Goal: Task Accomplishment & Management: Use online tool/utility

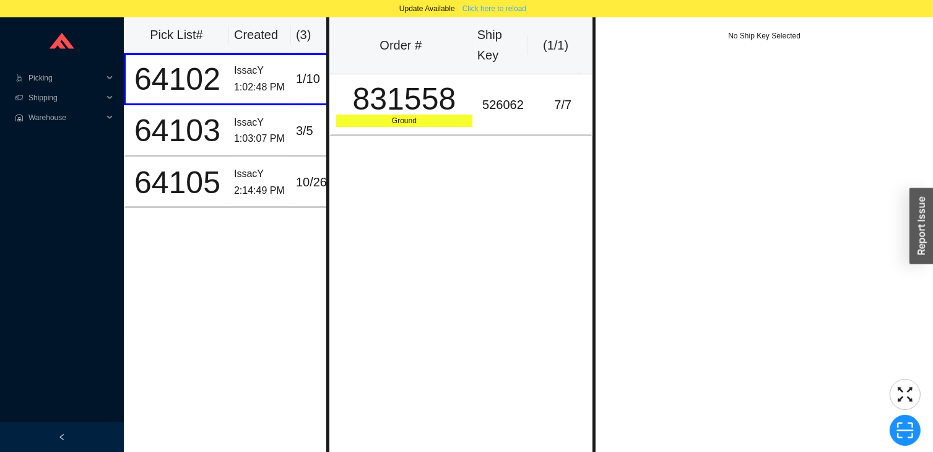
click at [486, 9] on span "Click here to reload" at bounding box center [494, 8] width 64 height 12
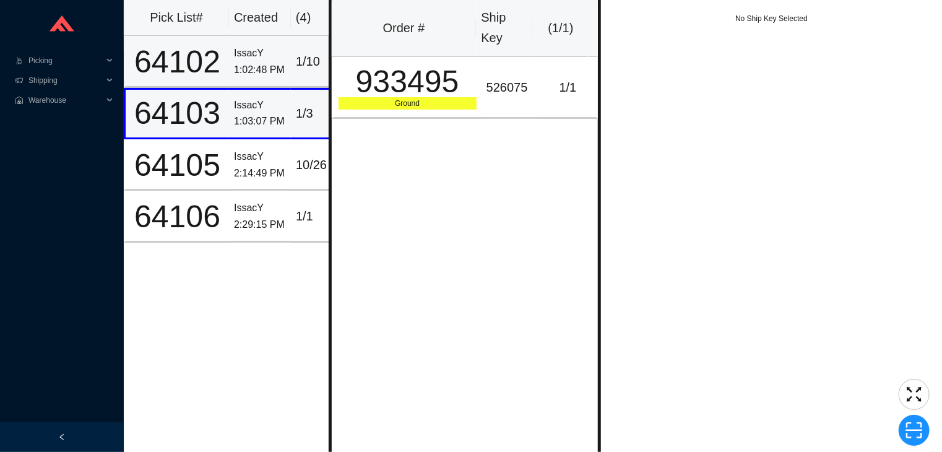
click at [223, 67] on div "64102" at bounding box center [177, 61] width 93 height 31
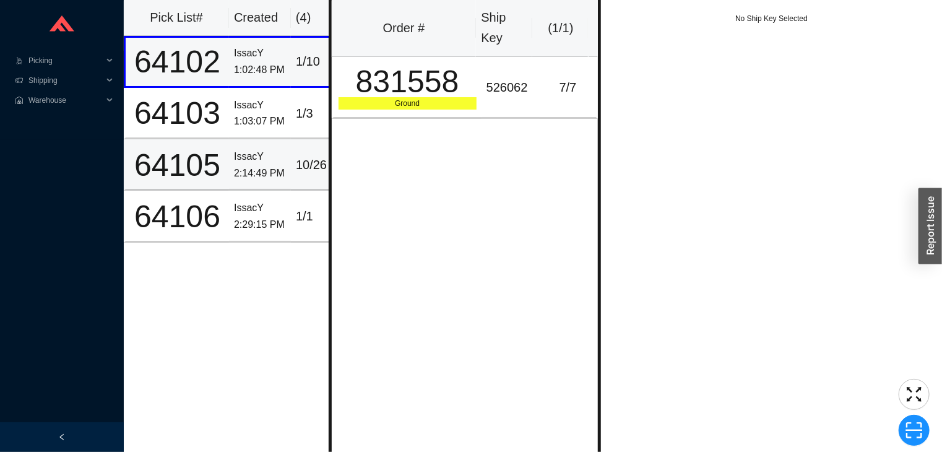
click at [245, 174] on div "2:14:49 PM" at bounding box center [260, 173] width 52 height 17
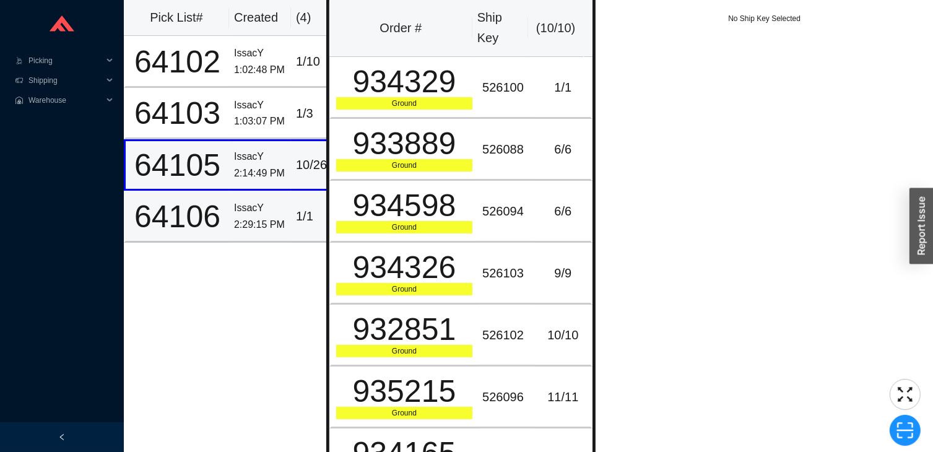
click at [250, 217] on div "2:29:15 PM" at bounding box center [260, 225] width 52 height 17
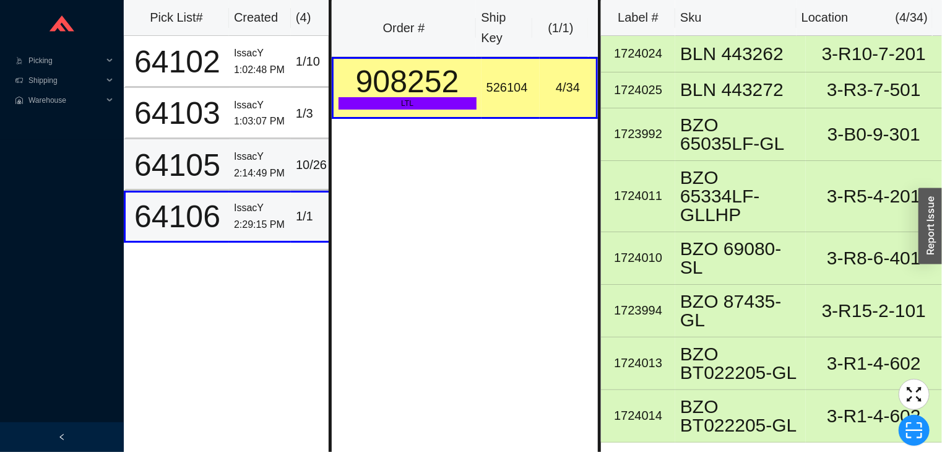
click at [261, 175] on div "2:14:49 PM" at bounding box center [260, 173] width 52 height 17
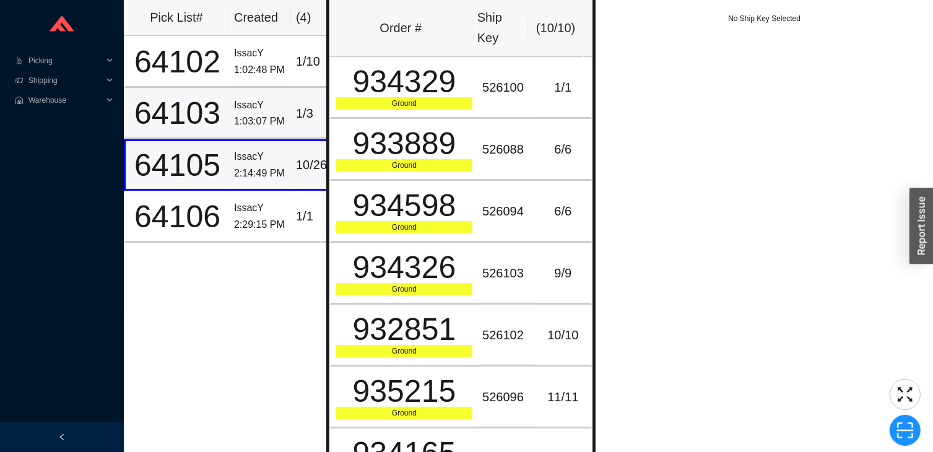
click at [240, 116] on div "1:03:07 PM" at bounding box center [260, 121] width 52 height 17
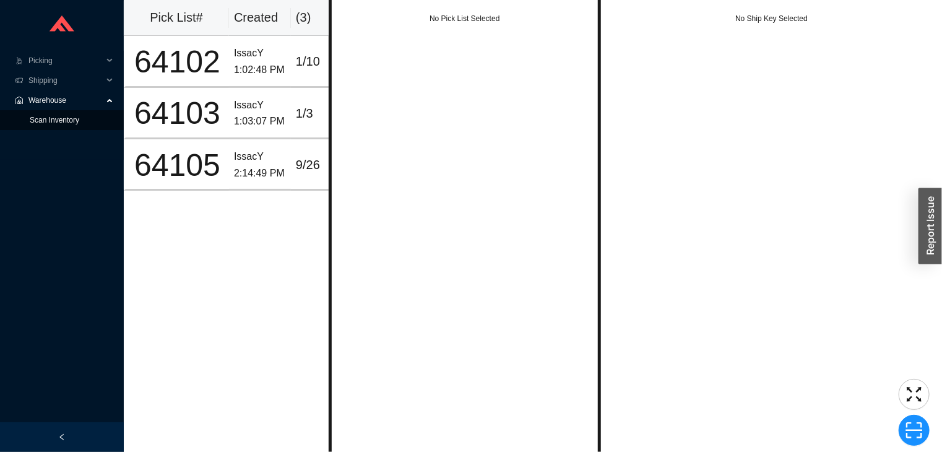
click at [79, 124] on link "Scan Inventory" at bounding box center [55, 120] width 50 height 9
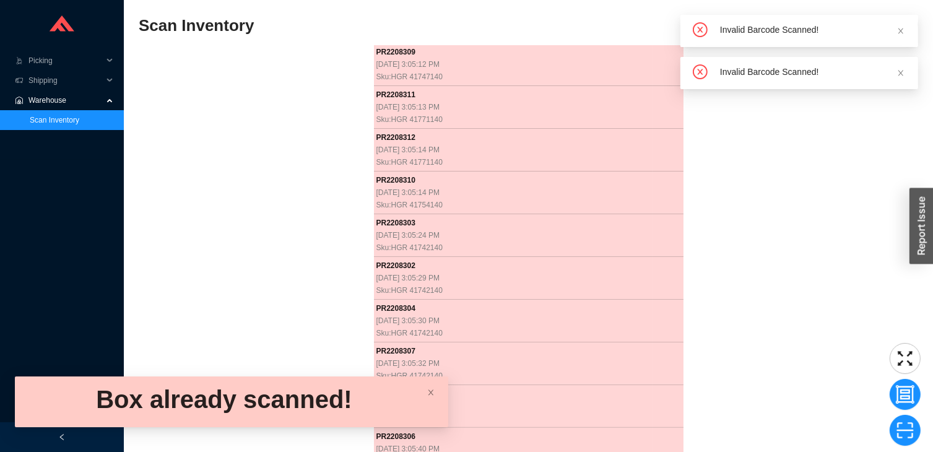
scroll to position [250, 0]
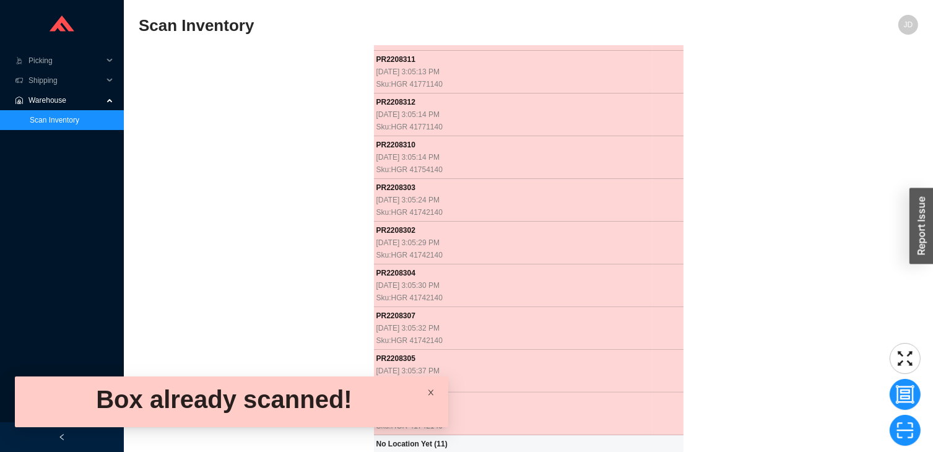
click at [431, 388] on span at bounding box center [430, 392] width 7 height 9
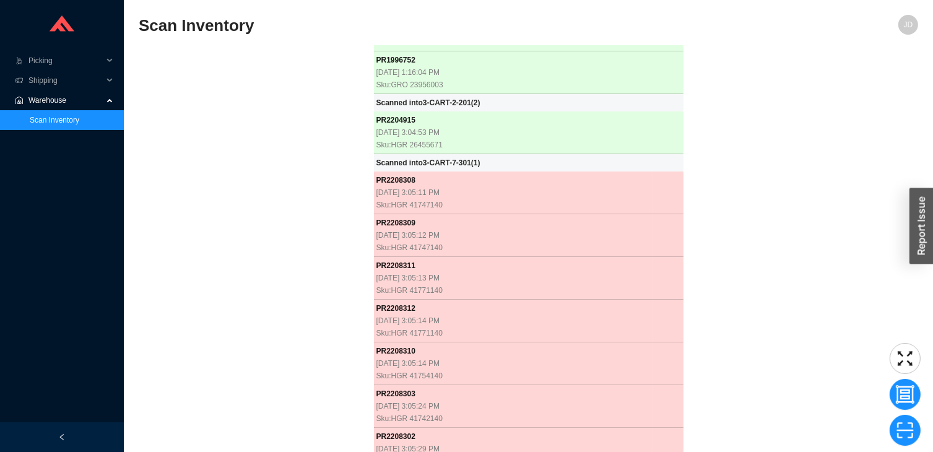
scroll to position [0, 0]
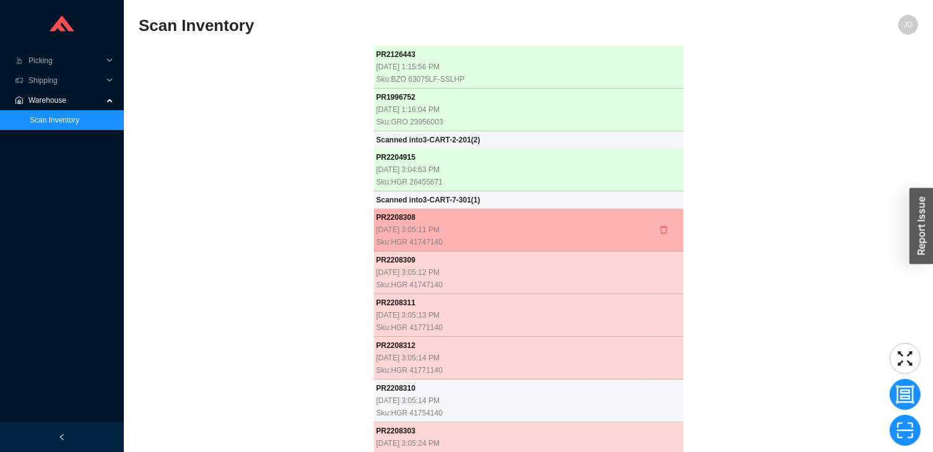
click at [579, 236] on div "Sku: HGR 41747140" at bounding box center [513, 242] width 274 height 12
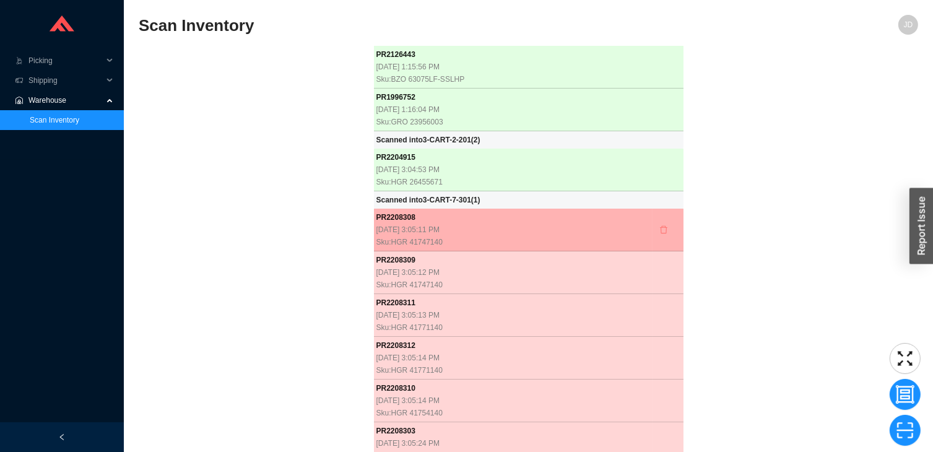
click at [660, 232] on icon "delete" at bounding box center [663, 230] width 7 height 8
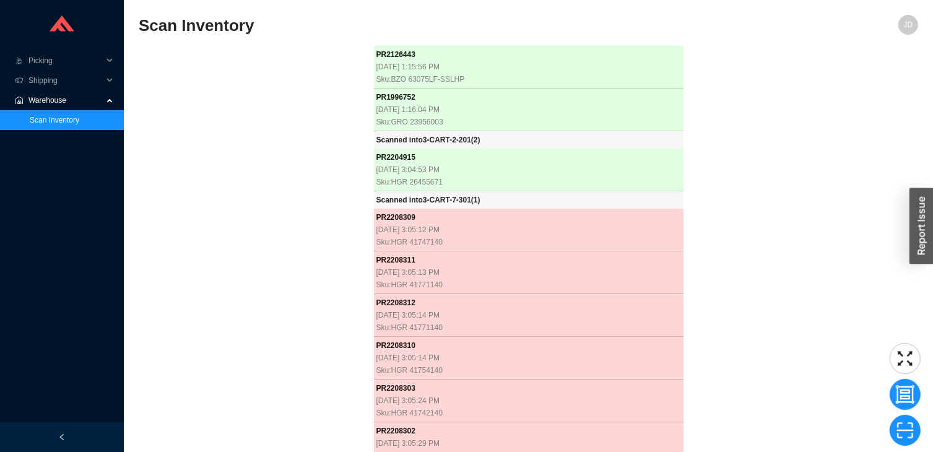
scroll to position [208, 0]
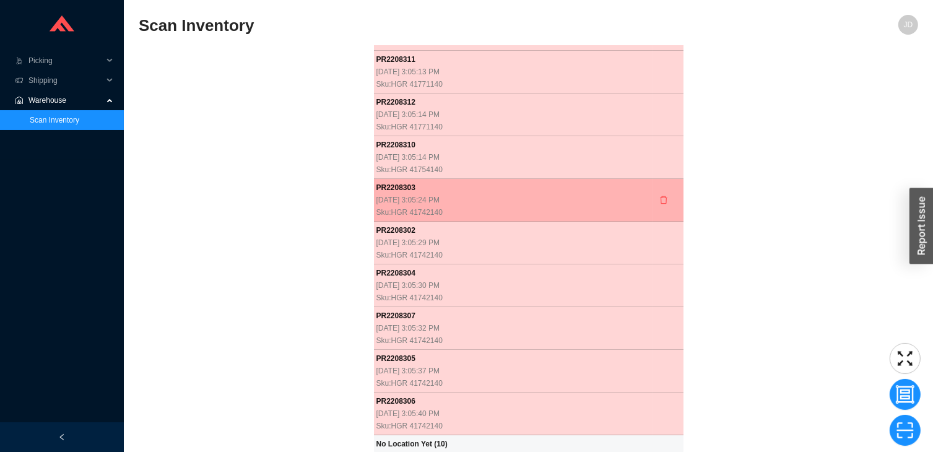
click at [638, 206] on div "Sku: HGR 41742140" at bounding box center [513, 212] width 274 height 12
click at [659, 196] on icon "delete" at bounding box center [663, 200] width 9 height 9
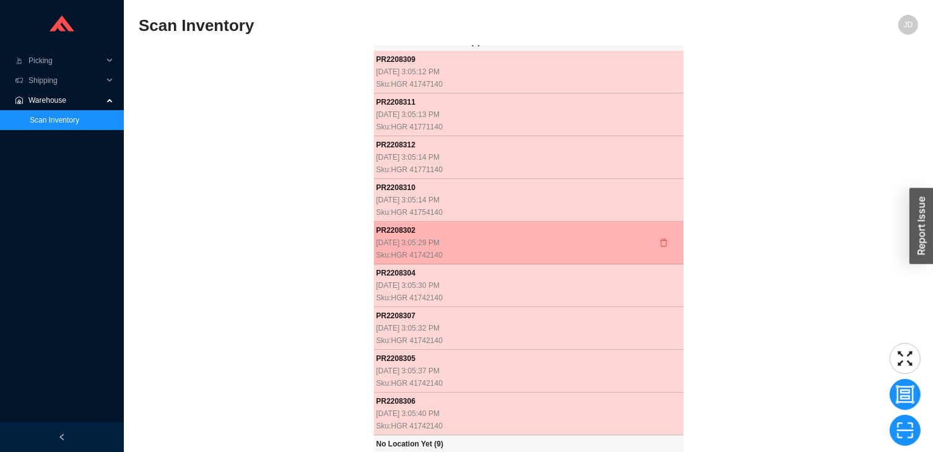
click at [652, 222] on td at bounding box center [667, 243] width 31 height 43
click at [659, 238] on icon "delete" at bounding box center [663, 242] width 9 height 9
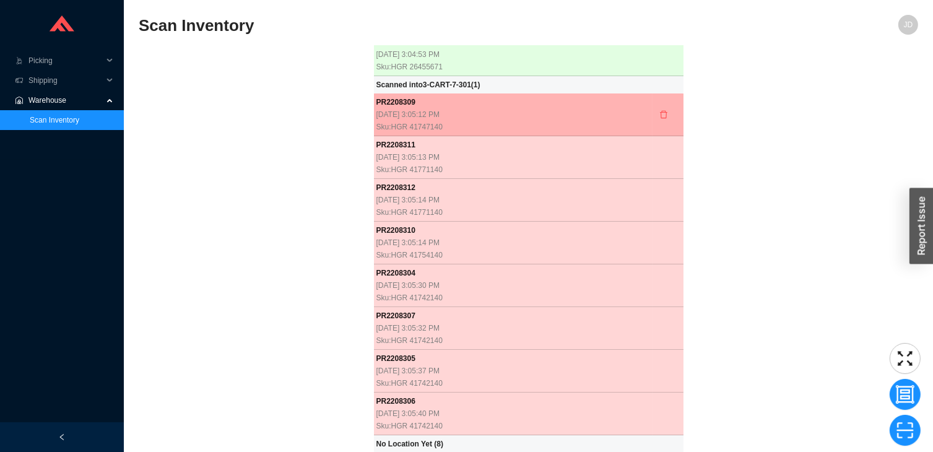
click at [652, 109] on td at bounding box center [667, 114] width 31 height 43
click at [659, 110] on icon "delete" at bounding box center [663, 114] width 9 height 9
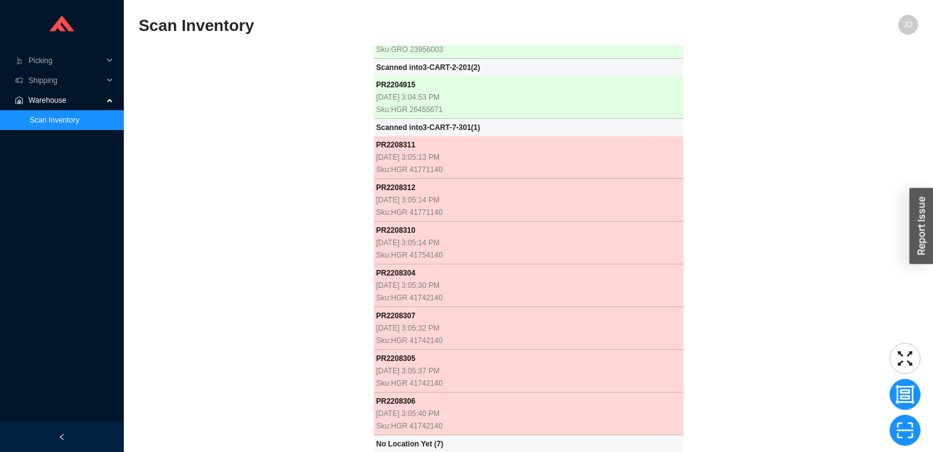
click at [652, 142] on td at bounding box center [667, 157] width 31 height 43
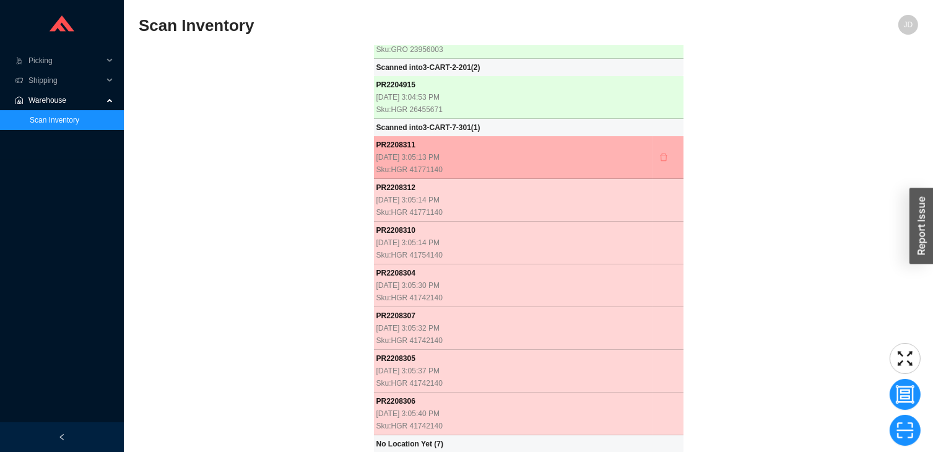
click at [659, 153] on icon "delete" at bounding box center [663, 157] width 9 height 9
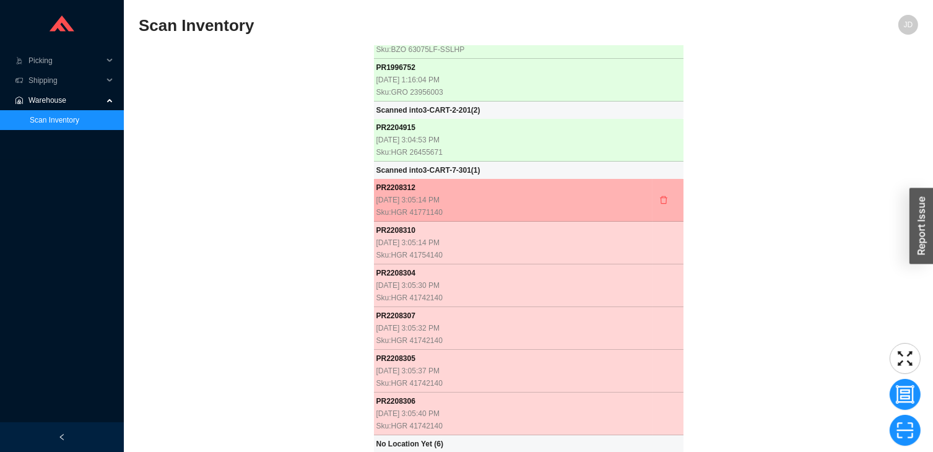
click at [652, 181] on td at bounding box center [667, 200] width 31 height 43
click at [659, 196] on icon "delete" at bounding box center [663, 200] width 9 height 9
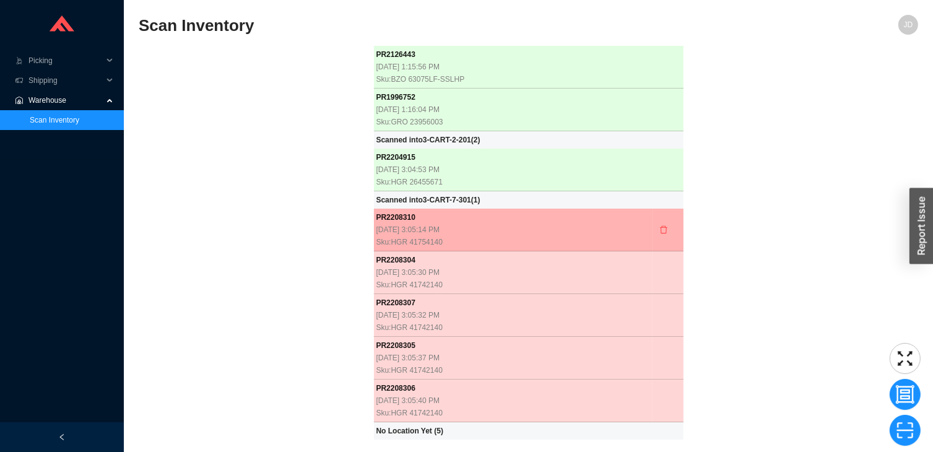
click at [652, 230] on td at bounding box center [667, 230] width 31 height 43
click at [659, 230] on icon "delete" at bounding box center [663, 229] width 9 height 9
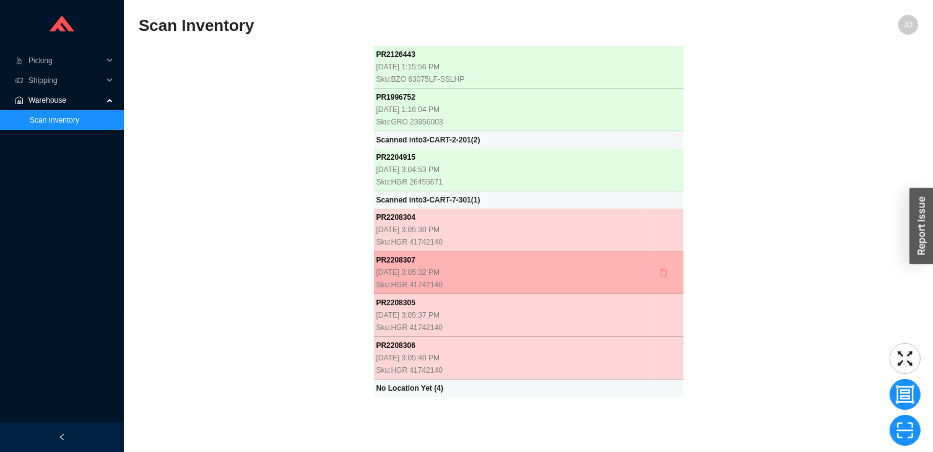
click at [655, 274] on button "button" at bounding box center [663, 272] width 17 height 17
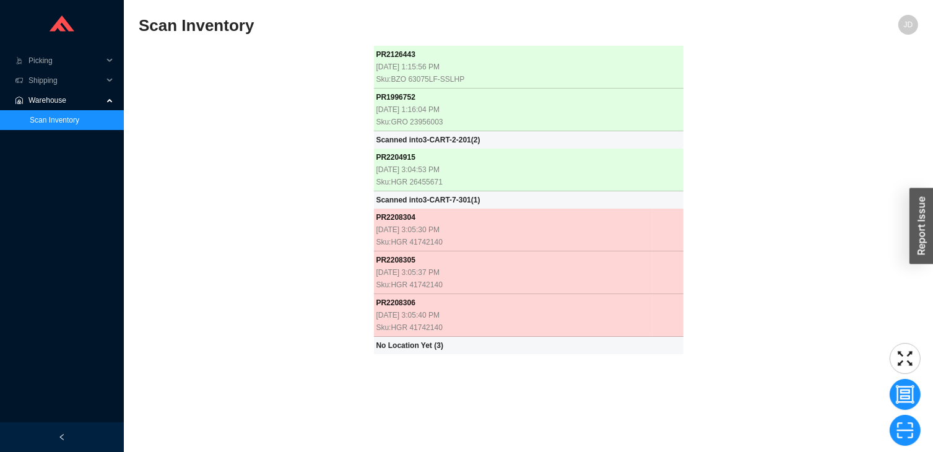
click at [652, 274] on td at bounding box center [667, 272] width 31 height 43
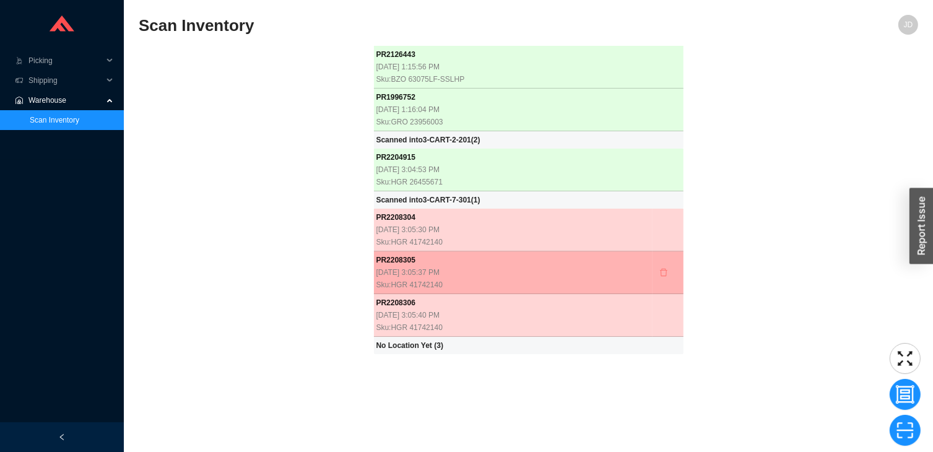
click at [659, 273] on icon "delete" at bounding box center [663, 272] width 9 height 9
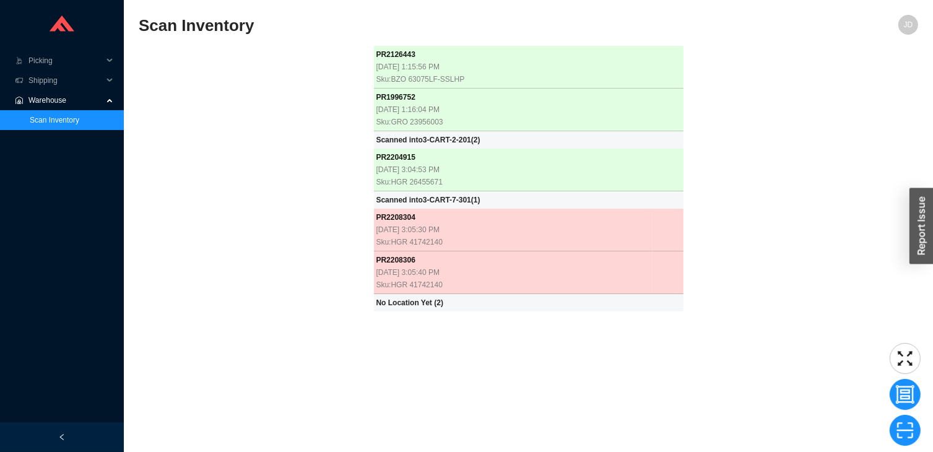
click at [652, 241] on td at bounding box center [667, 230] width 31 height 43
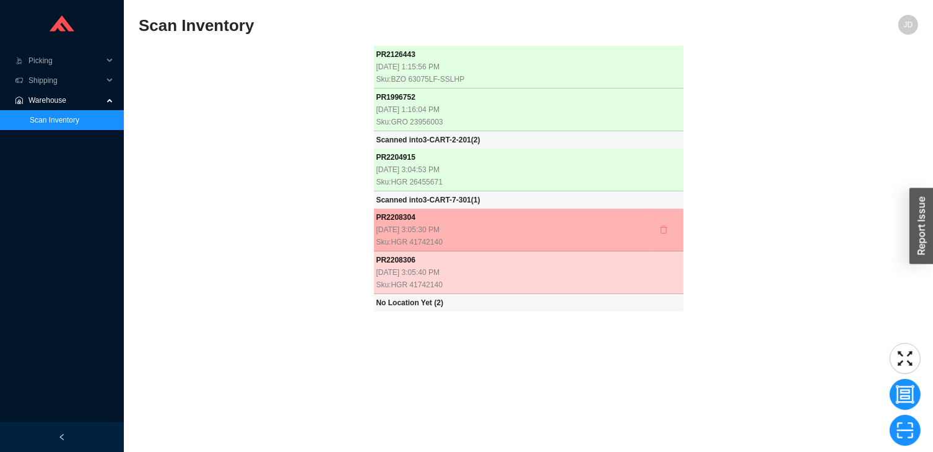
click at [659, 228] on icon "delete" at bounding box center [663, 229] width 9 height 9
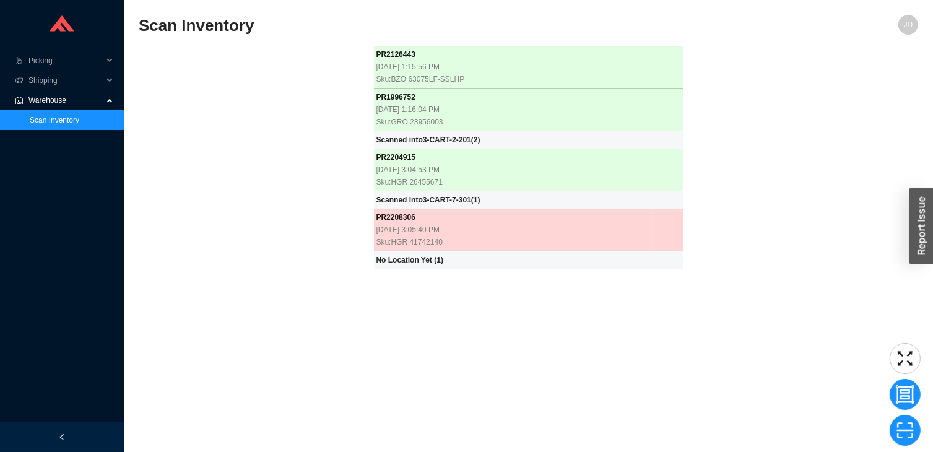
click at [652, 249] on td at bounding box center [667, 230] width 31 height 43
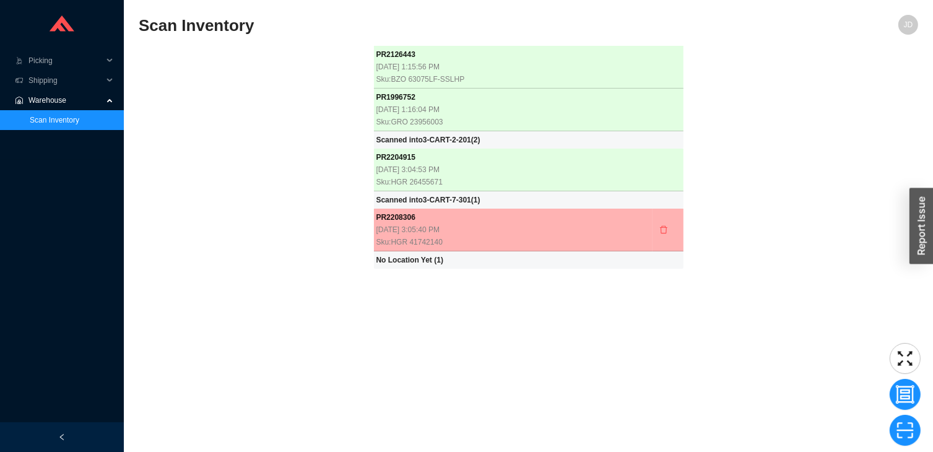
click at [659, 228] on icon "delete" at bounding box center [663, 229] width 9 height 9
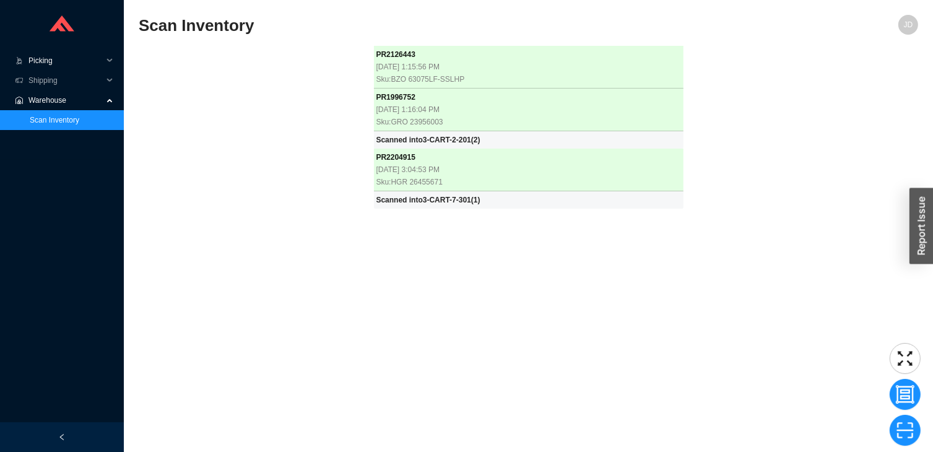
click at [72, 64] on span "Picking" at bounding box center [65, 61] width 74 height 20
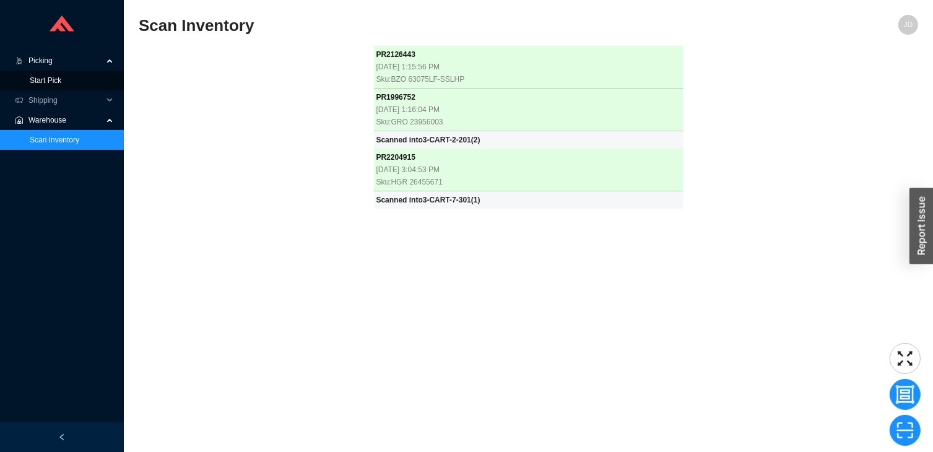
click at [61, 85] on link "Start Pick" at bounding box center [46, 80] width 32 height 9
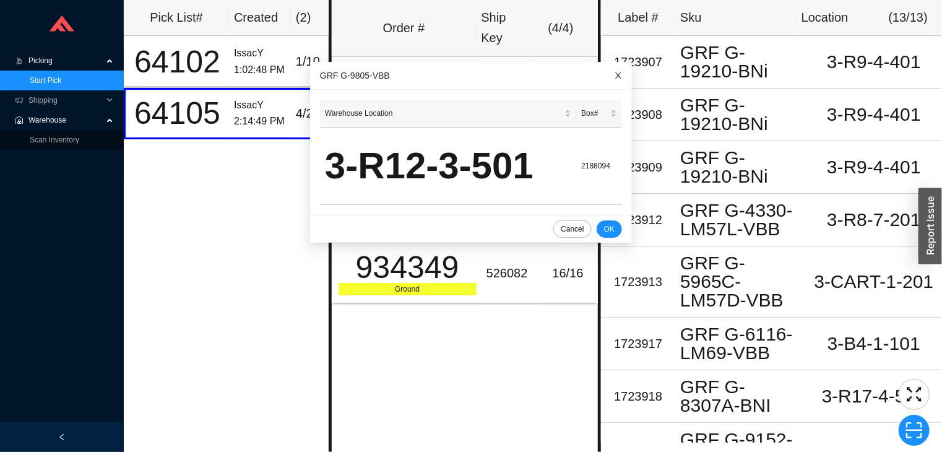
click at [615, 76] on icon "close" at bounding box center [618, 75] width 6 height 6
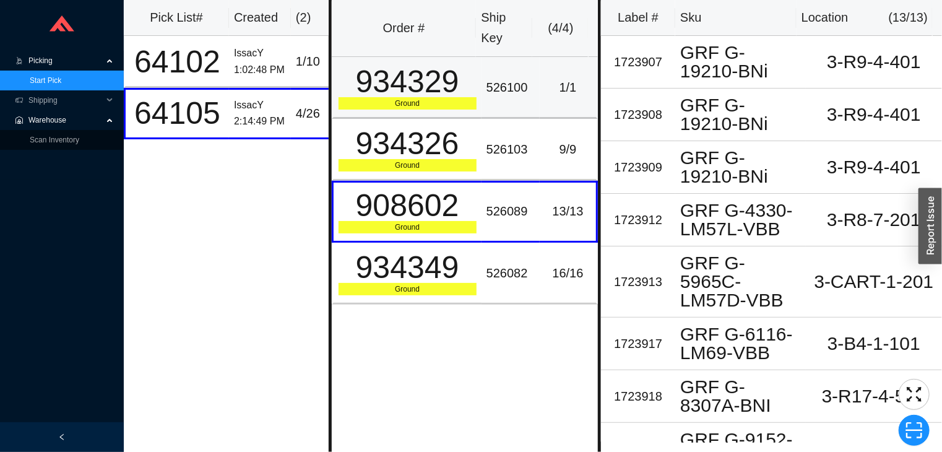
click at [486, 87] on div "526100" at bounding box center [510, 87] width 48 height 20
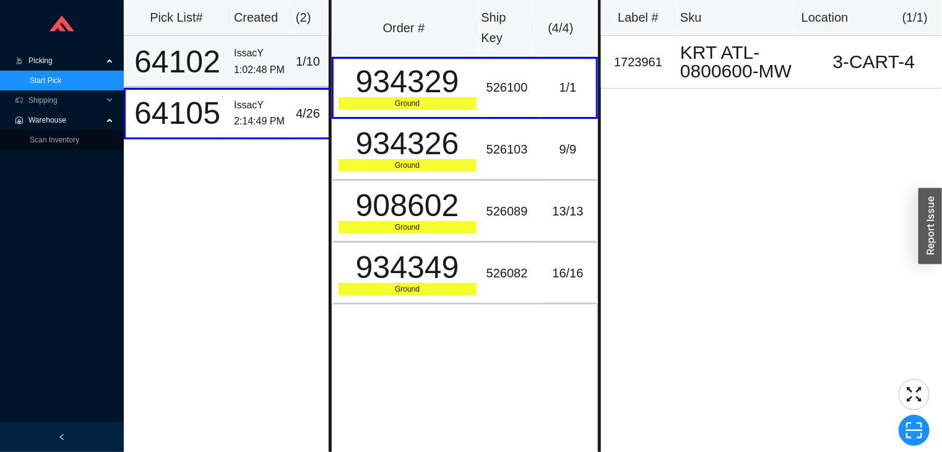
click at [262, 67] on div "1:02:48 PM" at bounding box center [260, 70] width 52 height 17
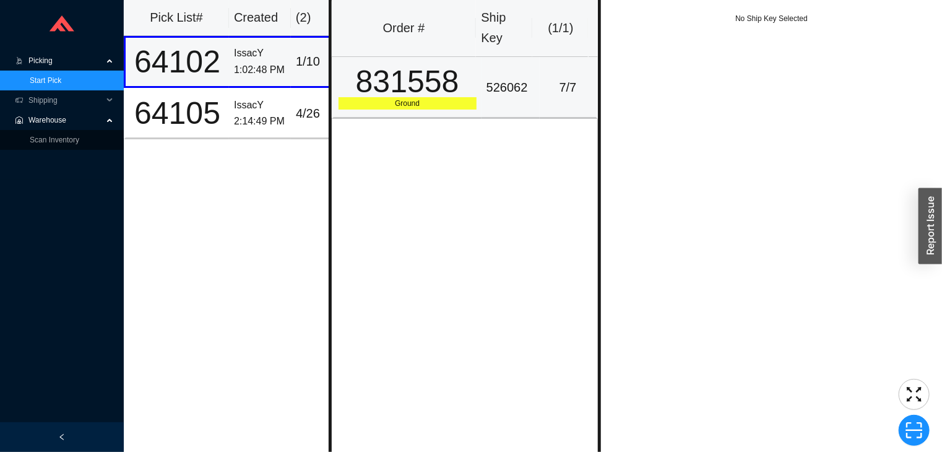
click at [448, 97] on div "831558" at bounding box center [408, 81] width 138 height 31
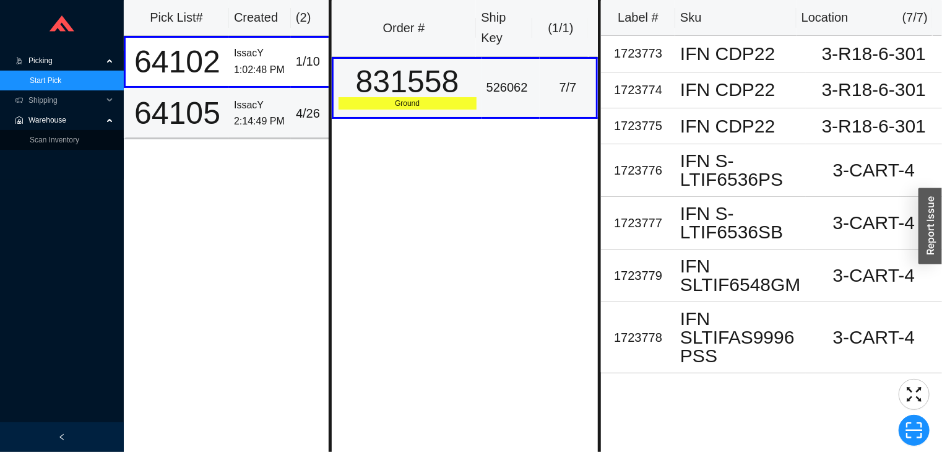
click at [262, 105] on div "IssacY" at bounding box center [260, 105] width 52 height 17
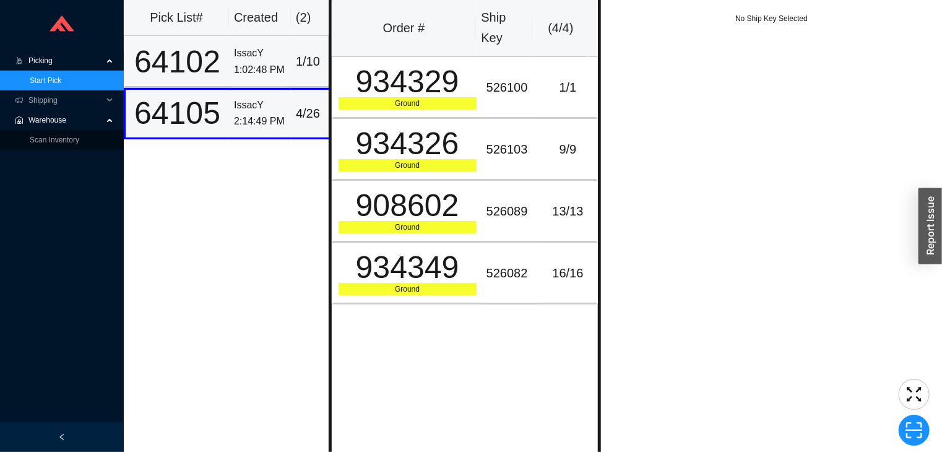
click at [240, 57] on div "IssacY" at bounding box center [260, 53] width 52 height 17
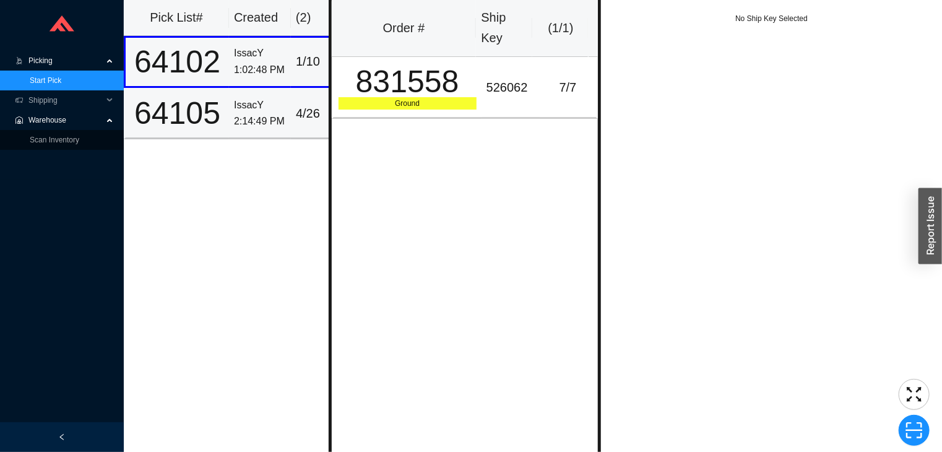
click at [242, 105] on div "IssacY" at bounding box center [260, 105] width 52 height 17
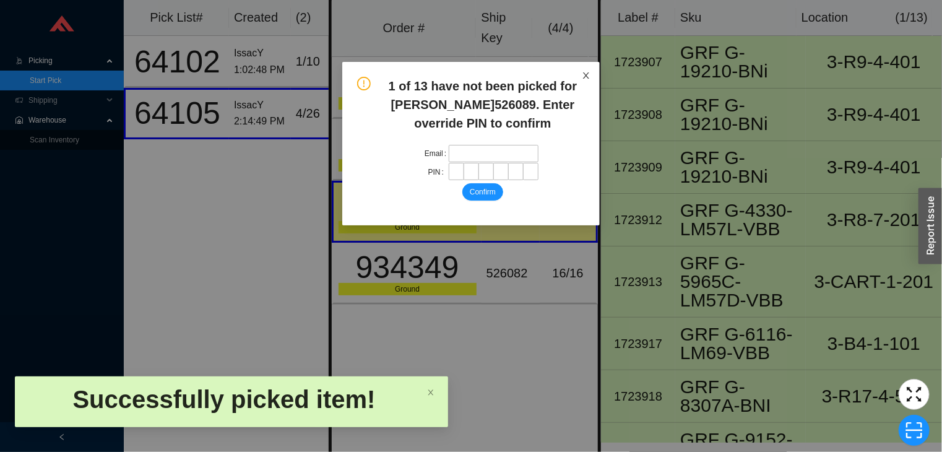
click at [595, 82] on span "Close" at bounding box center [586, 75] width 27 height 27
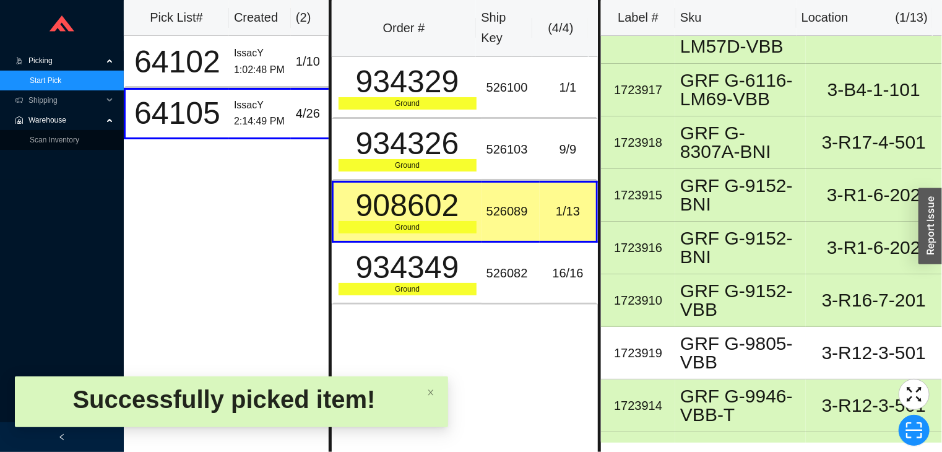
scroll to position [294, 0]
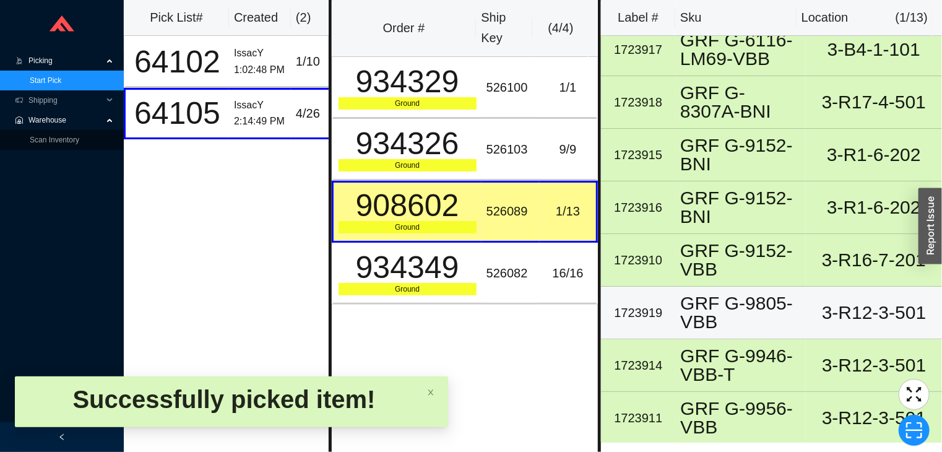
click at [901, 303] on div "3-R12-3-501" at bounding box center [874, 312] width 126 height 19
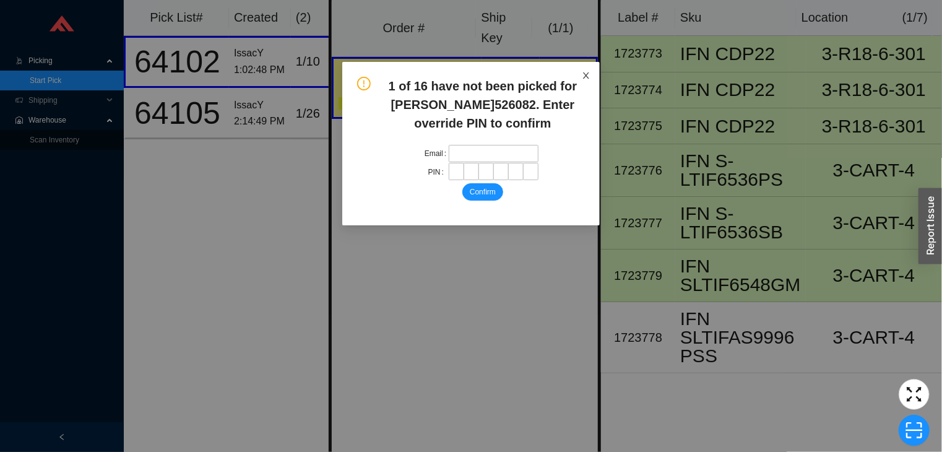
click at [576, 77] on span "Close" at bounding box center [586, 75] width 27 height 27
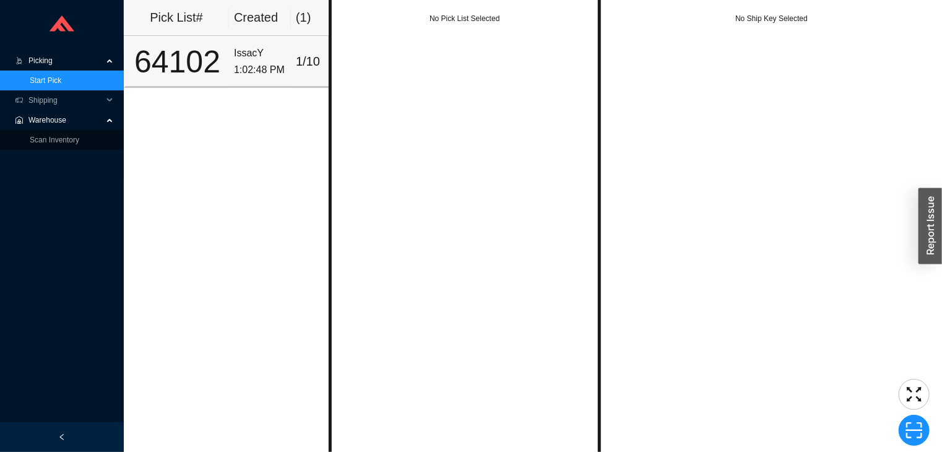
click at [214, 52] on div "64102" at bounding box center [177, 61] width 93 height 31
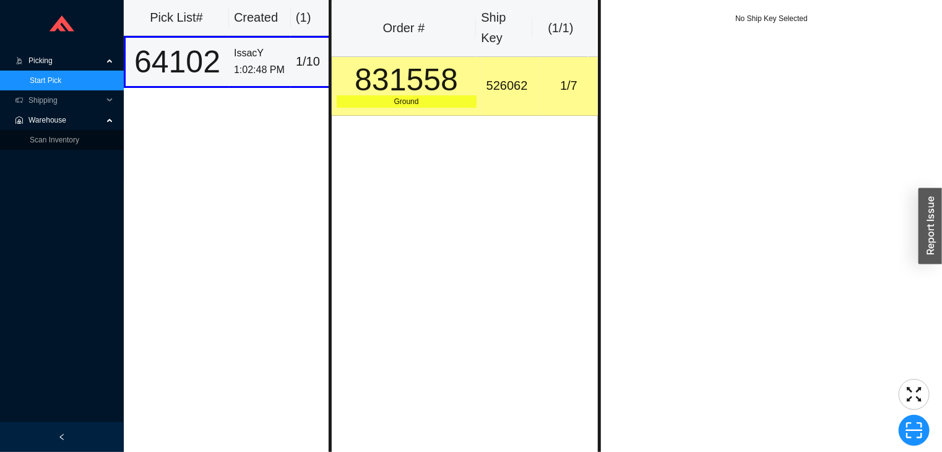
click at [433, 91] on div "831558" at bounding box center [407, 79] width 140 height 31
